Goal: Use online tool/utility: Utilize a website feature to perform a specific function

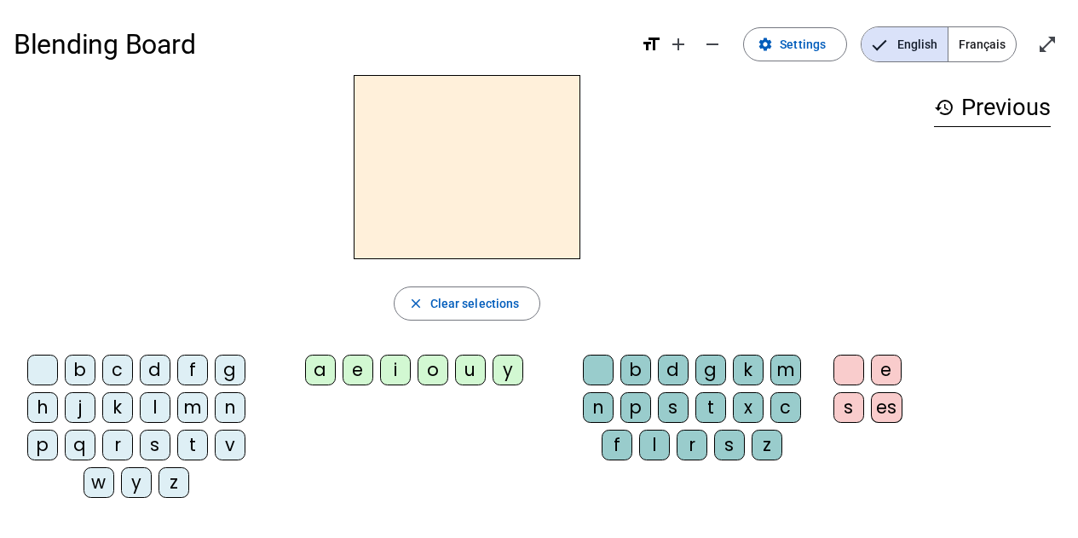
click at [194, 408] on div "m" at bounding box center [192, 407] width 31 height 31
click at [431, 371] on div "o" at bounding box center [433, 369] width 31 height 31
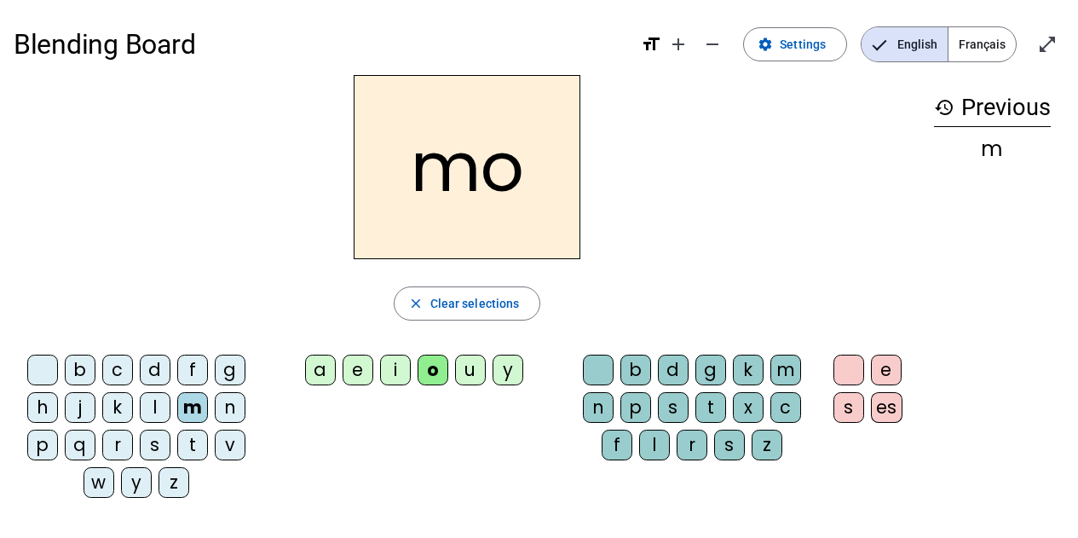
click at [708, 407] on div "t" at bounding box center [710, 407] width 31 height 31
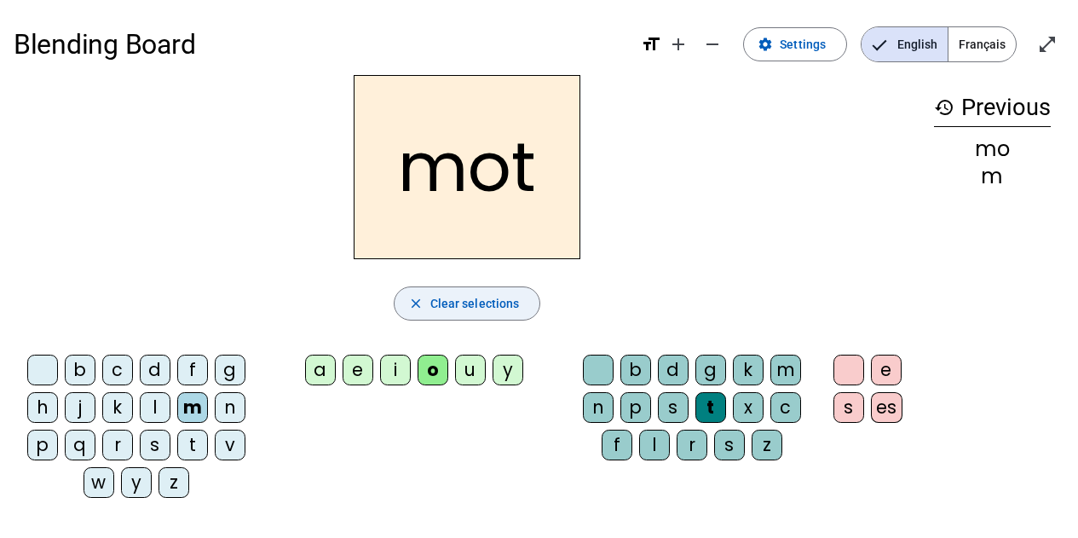
click at [482, 297] on span "Clear selections" at bounding box center [474, 303] width 89 height 20
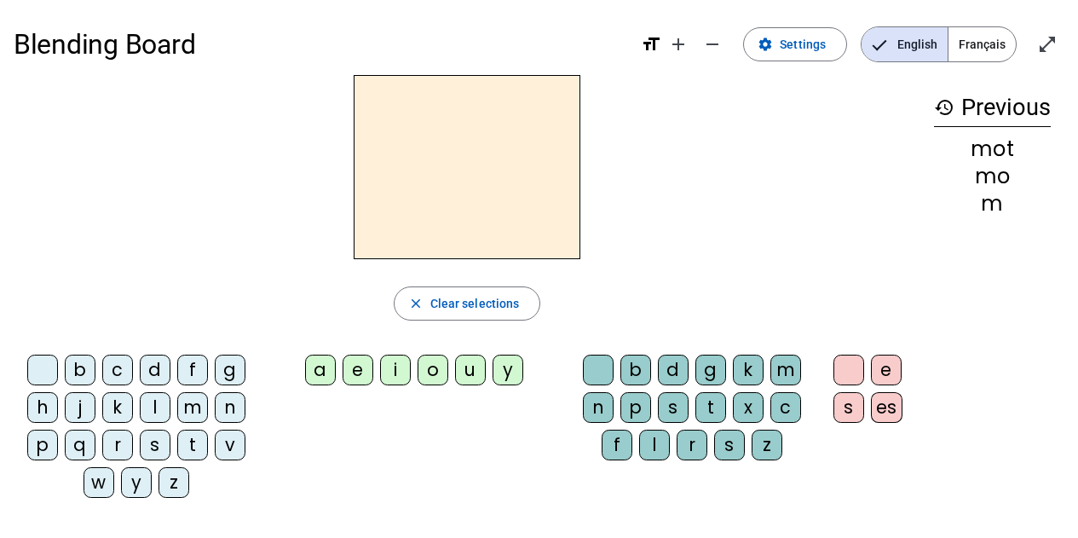
click at [23, 450] on div "b c d f g h j k l m n p q r s t v w y z" at bounding box center [139, 429] width 239 height 150
click at [50, 447] on div "p" at bounding box center [42, 444] width 31 height 31
click at [431, 375] on div "o" at bounding box center [433, 369] width 31 height 31
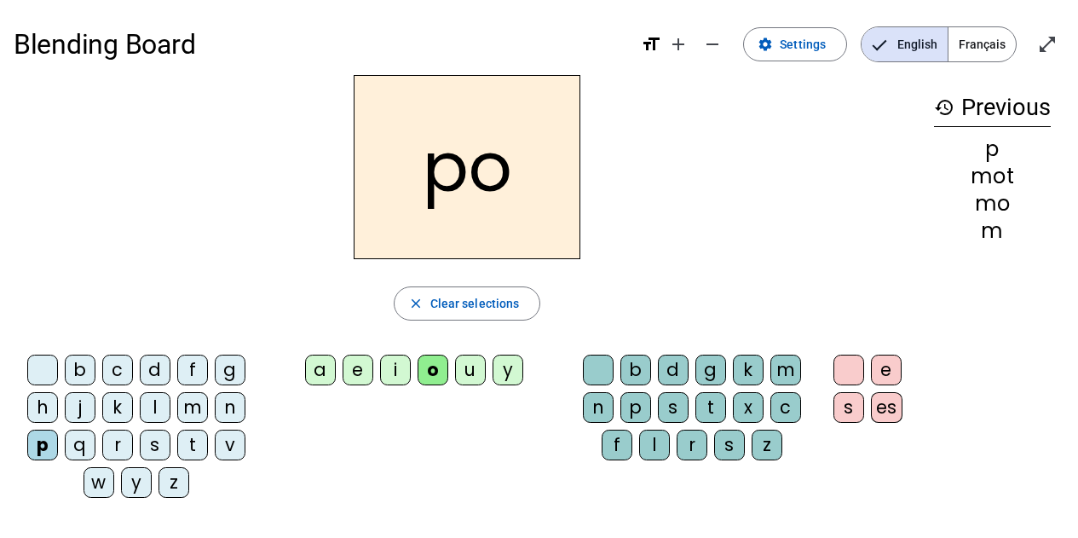
click at [699, 406] on div "t" at bounding box center [710, 407] width 31 height 31
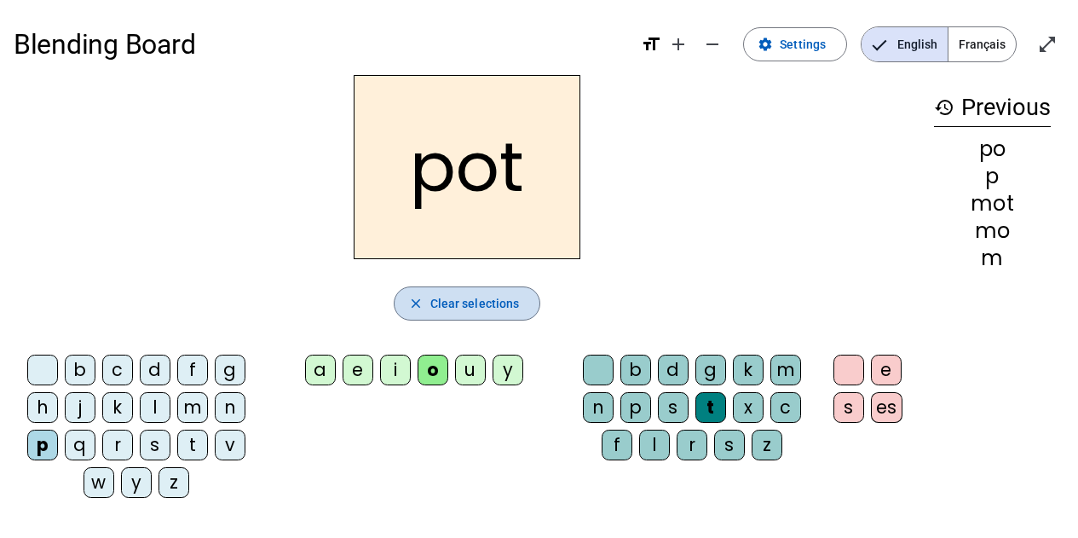
click at [451, 314] on span "button" at bounding box center [468, 303] width 146 height 41
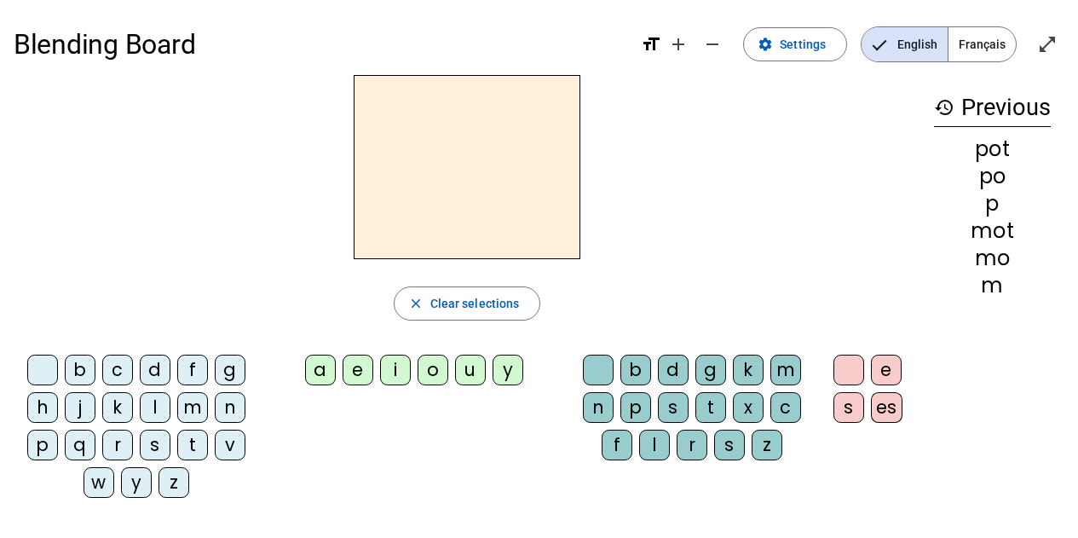
click at [159, 403] on div "l" at bounding box center [155, 407] width 31 height 31
click at [435, 366] on div "o" at bounding box center [433, 369] width 31 height 31
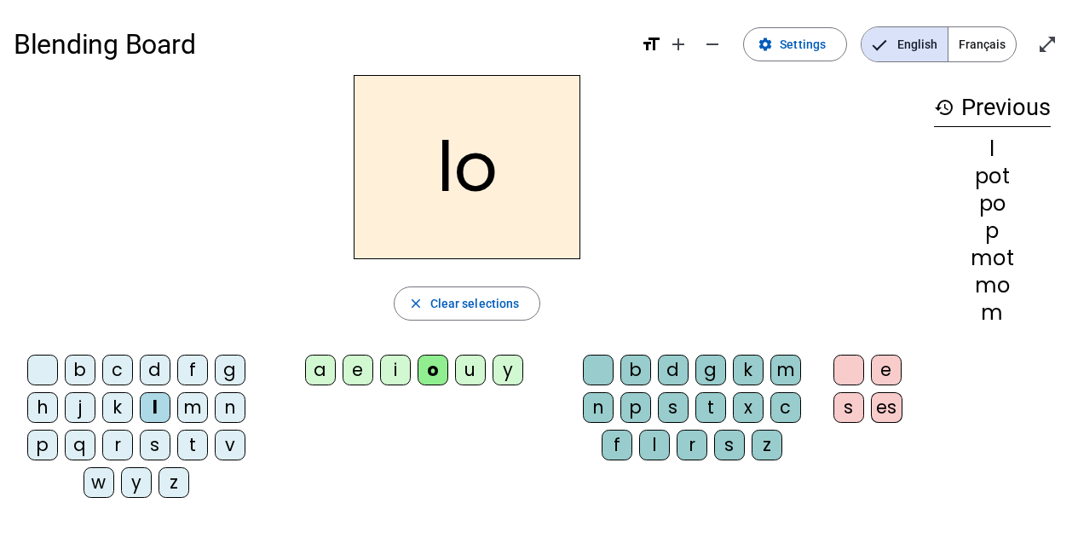
click at [712, 407] on div "t" at bounding box center [710, 407] width 31 height 31
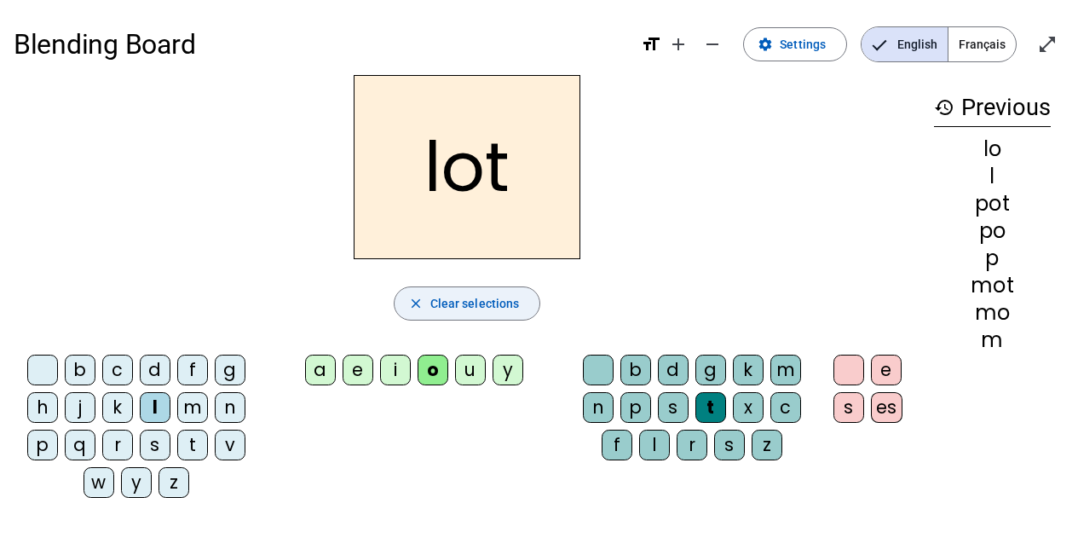
click at [510, 293] on span "Clear selections" at bounding box center [474, 303] width 89 height 20
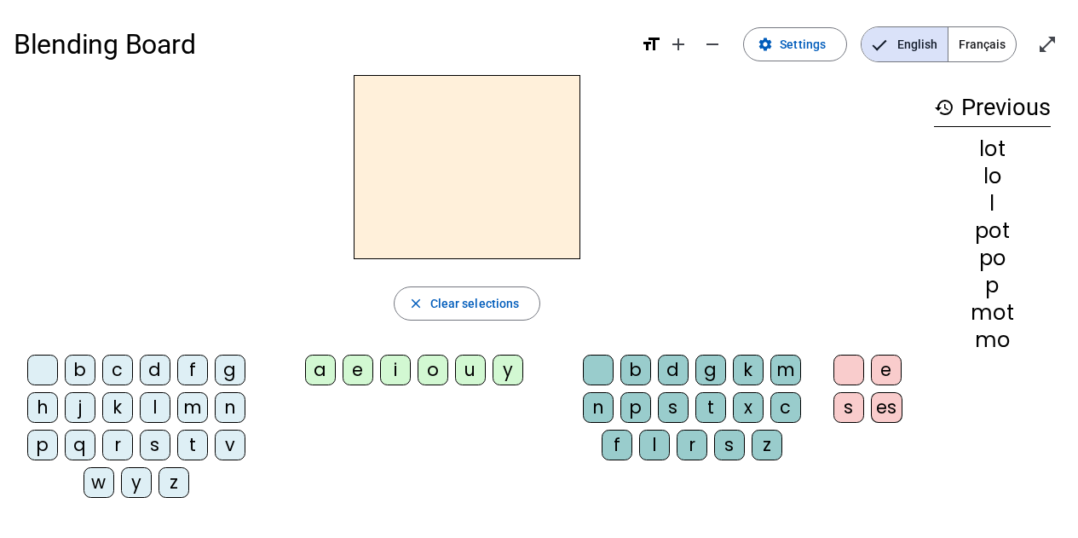
click at [122, 444] on div "r" at bounding box center [117, 444] width 31 height 31
click at [440, 372] on div "o" at bounding box center [433, 369] width 31 height 31
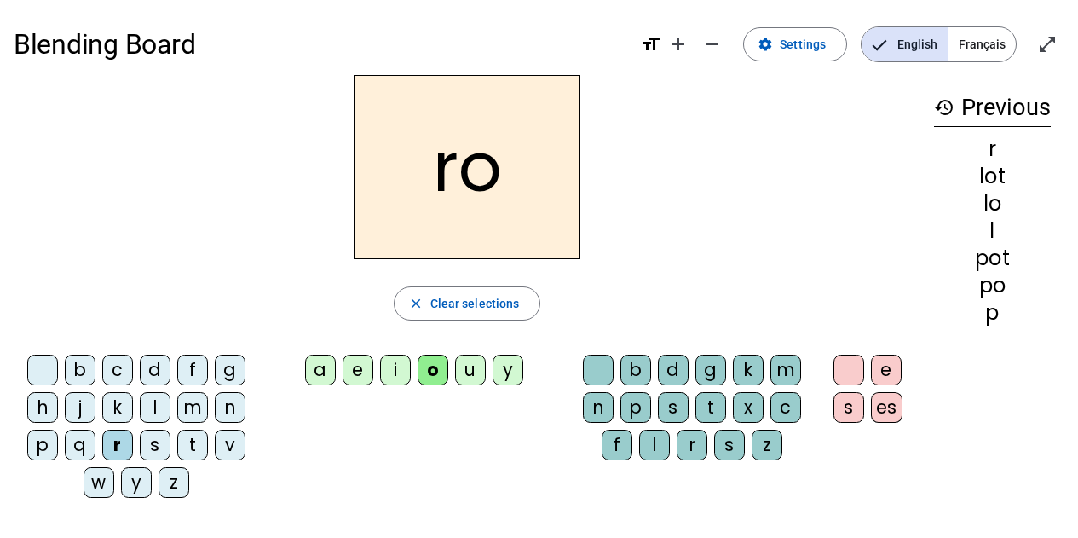
click at [706, 410] on div "t" at bounding box center [710, 407] width 31 height 31
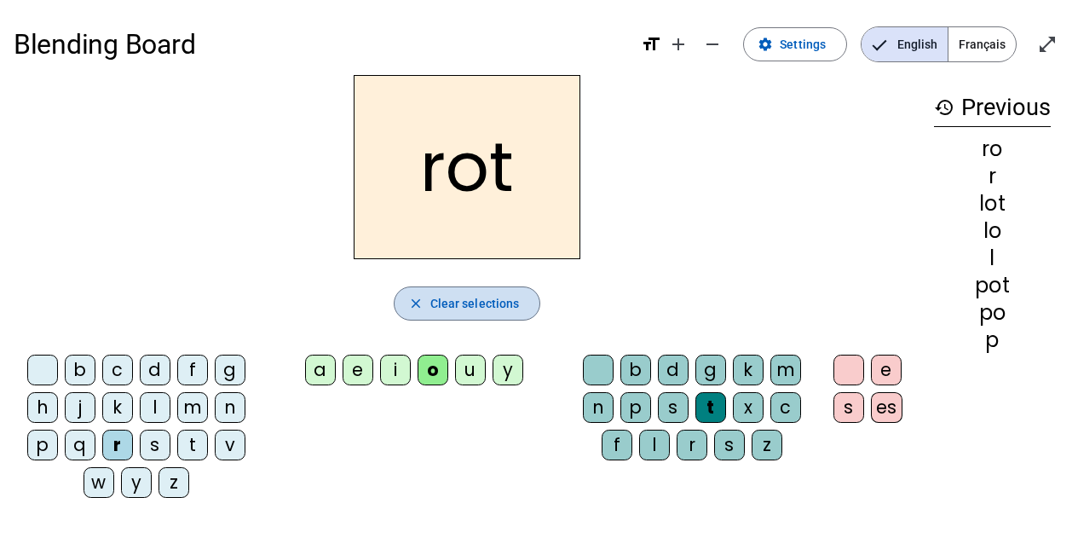
click at [484, 297] on span "Clear selections" at bounding box center [474, 303] width 89 height 20
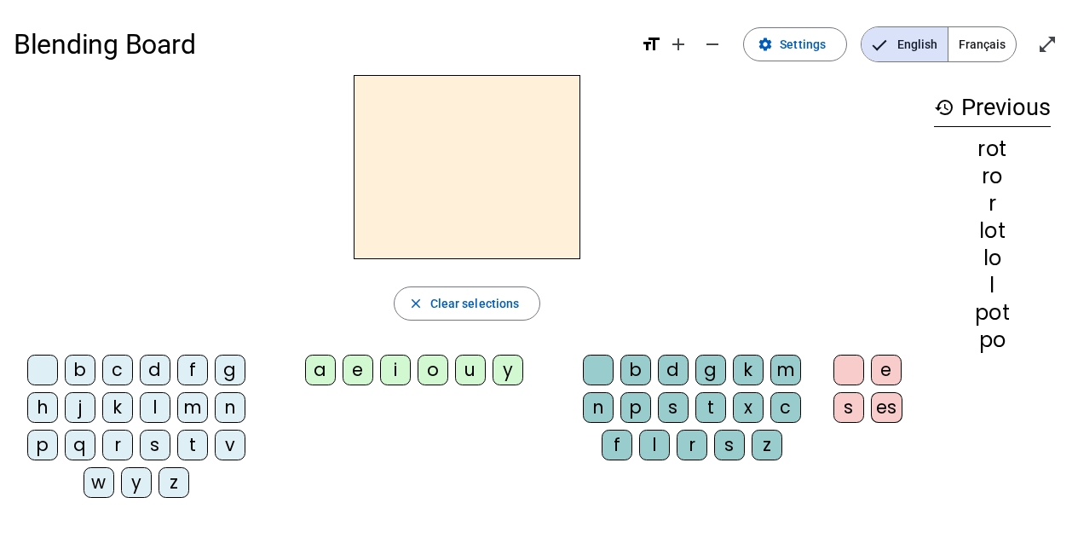
click at [112, 438] on div "r" at bounding box center [117, 444] width 31 height 31
click at [385, 375] on div "i" at bounding box center [395, 369] width 31 height 31
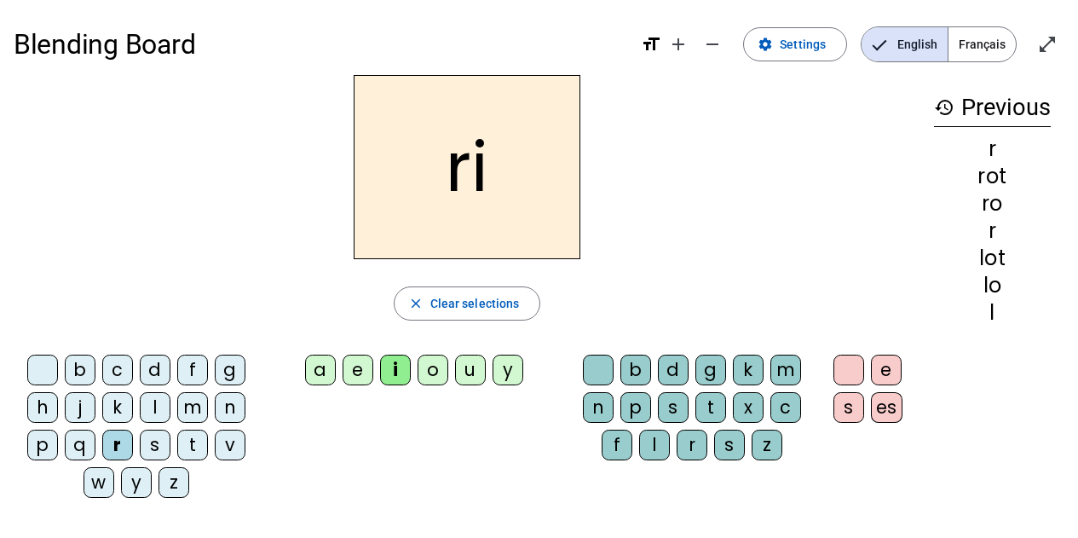
click at [717, 404] on div "t" at bounding box center [710, 407] width 31 height 31
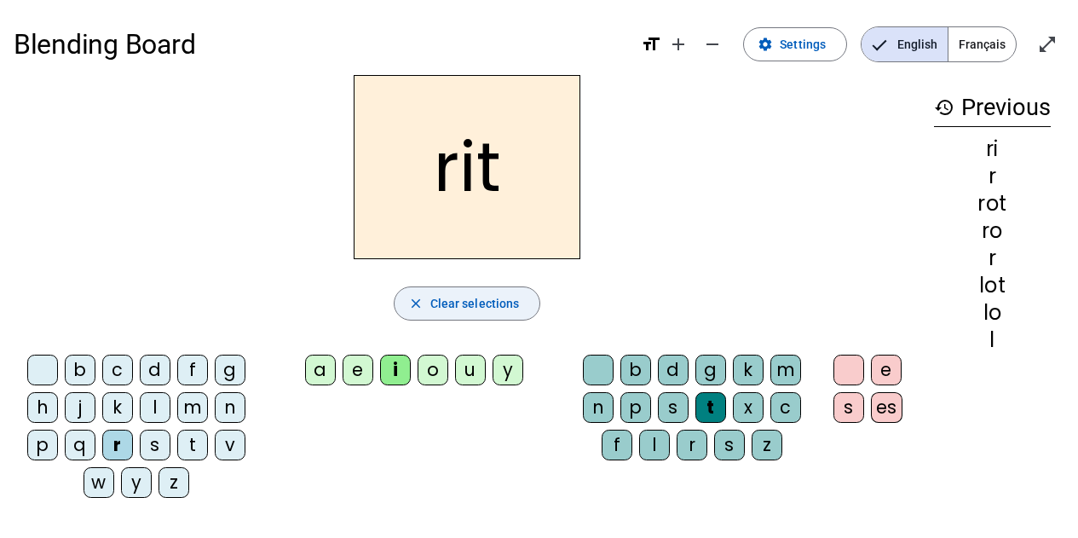
click at [451, 314] on span "button" at bounding box center [468, 303] width 146 height 41
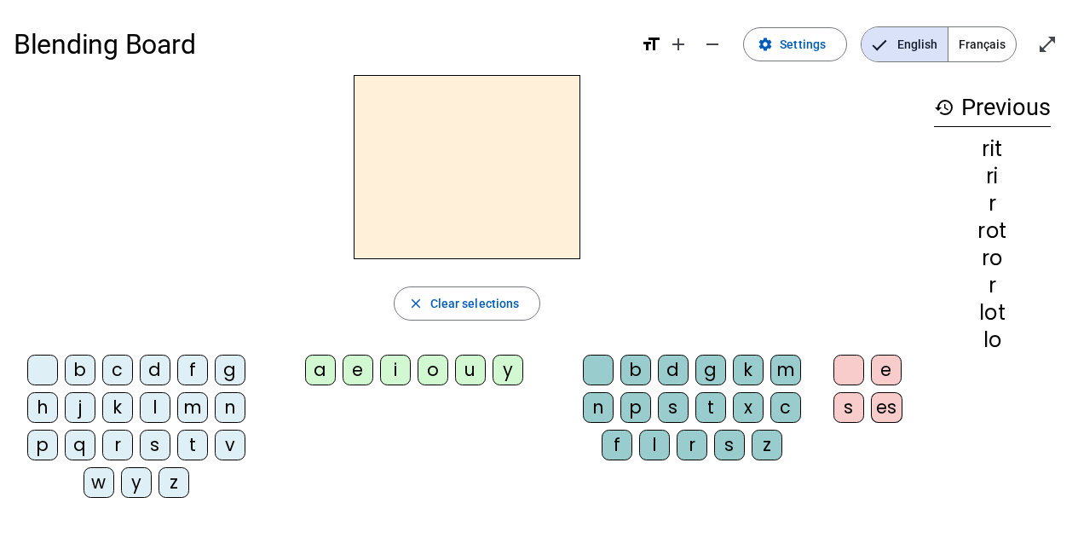
click at [222, 446] on div "v" at bounding box center [230, 444] width 31 height 31
click at [389, 378] on div "i" at bounding box center [395, 369] width 31 height 31
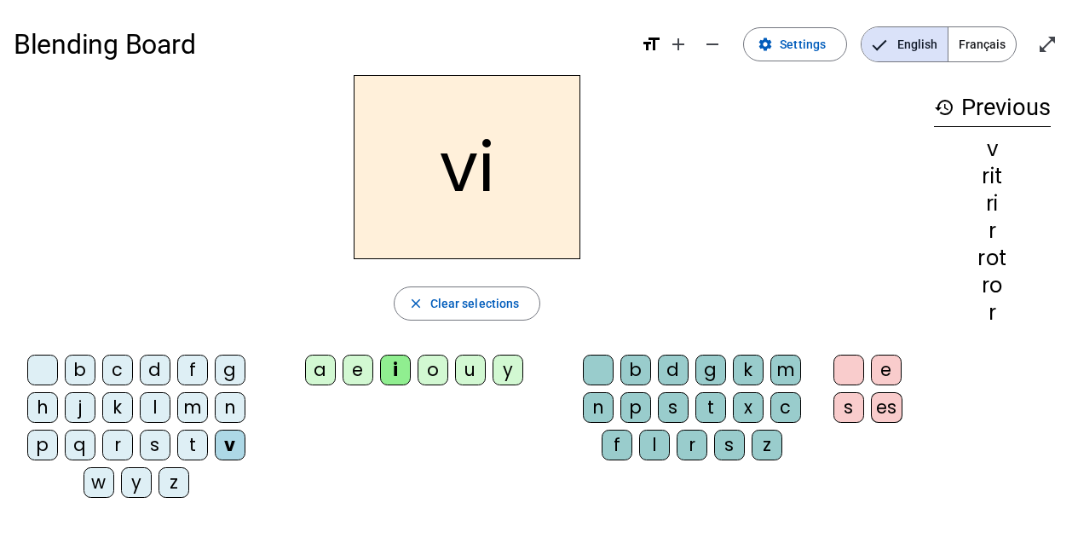
click at [716, 402] on div "t" at bounding box center [710, 407] width 31 height 31
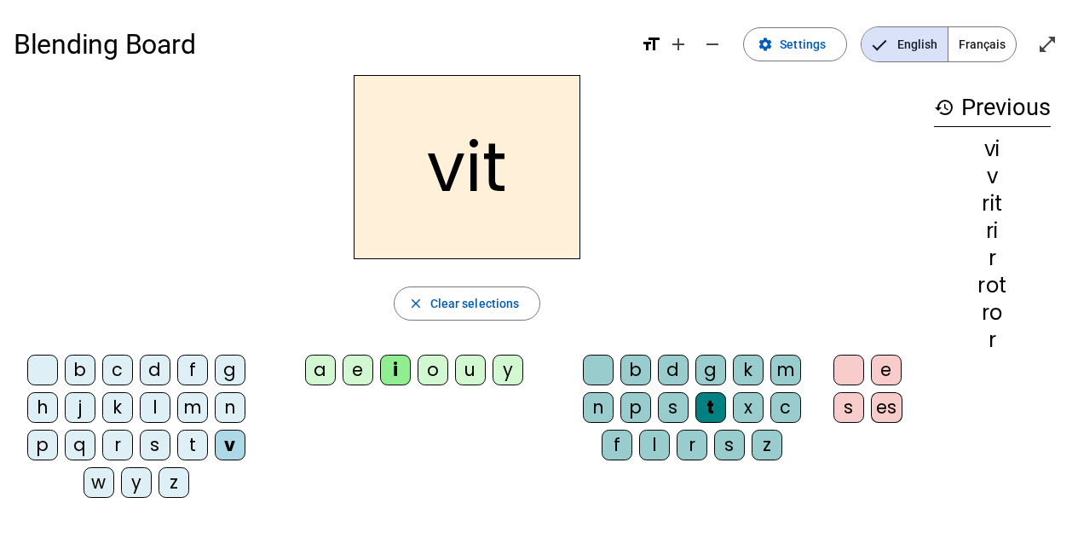
click at [188, 404] on div "m" at bounding box center [192, 407] width 31 height 31
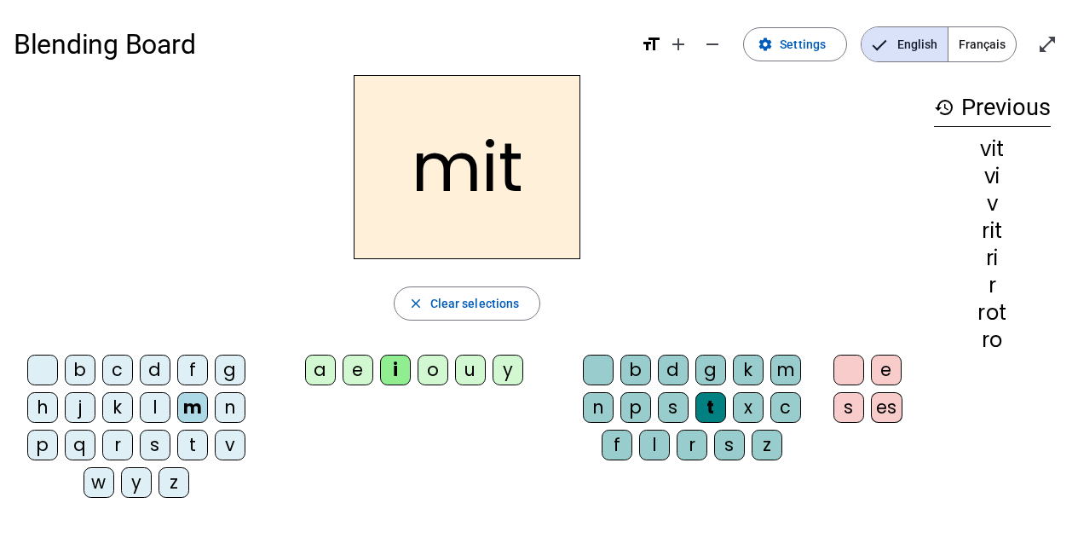
click at [153, 365] on div "d" at bounding box center [155, 369] width 31 height 31
